Goal: Subscribe to service/newsletter

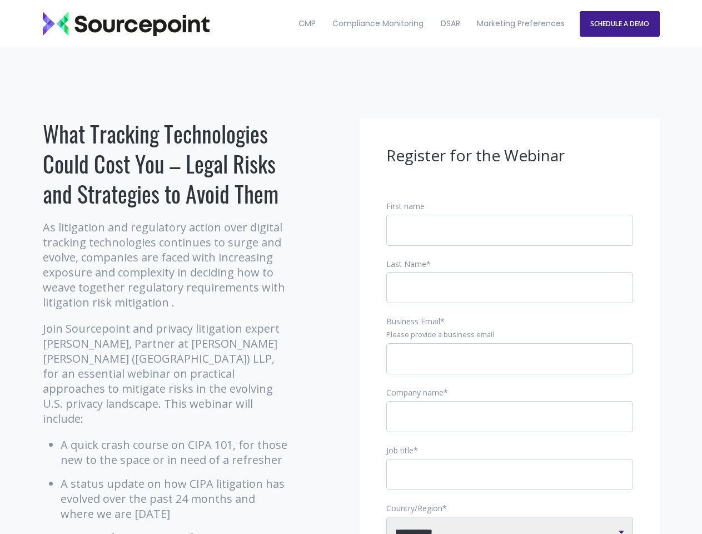
click at [510, 368] on input "Business Email *" at bounding box center [509, 358] width 247 height 31
